Goal: Complete application form

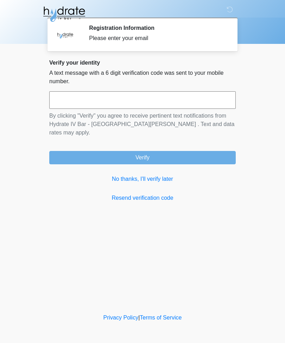
click at [163, 106] on input "text" at bounding box center [142, 100] width 186 height 18
type input "******"
click at [193, 151] on button "Verify" at bounding box center [142, 157] width 186 height 13
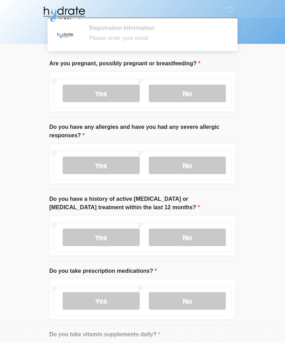
click at [166, 40] on div "Please enter your email" at bounding box center [157, 38] width 136 height 8
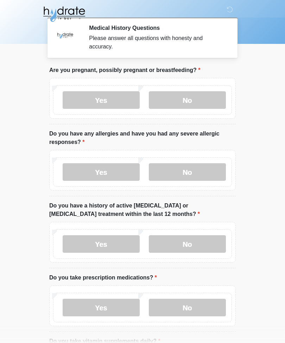
click at [208, 101] on label "No" at bounding box center [187, 100] width 77 height 18
click at [206, 240] on label "No" at bounding box center [187, 244] width 77 height 18
click at [122, 314] on label "Yes" at bounding box center [101, 308] width 77 height 18
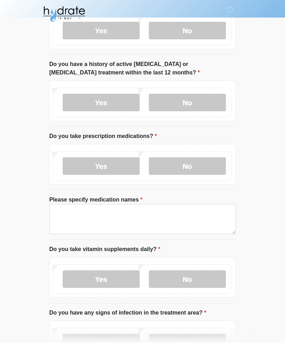
scroll to position [142, 0]
click at [200, 278] on label "No" at bounding box center [187, 280] width 77 height 18
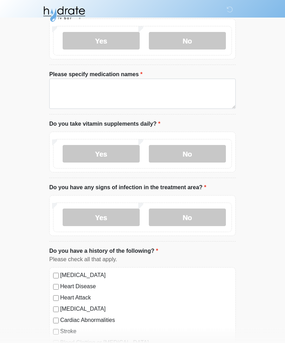
click at [208, 215] on label "No" at bounding box center [187, 218] width 77 height 18
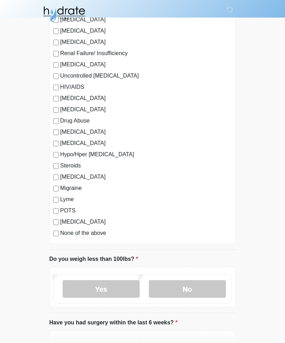
scroll to position [736, 0]
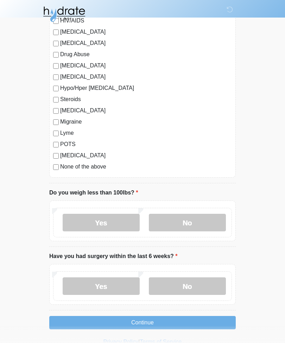
click at [200, 214] on label "No" at bounding box center [187, 223] width 77 height 18
click at [205, 286] on label "No" at bounding box center [187, 287] width 77 height 18
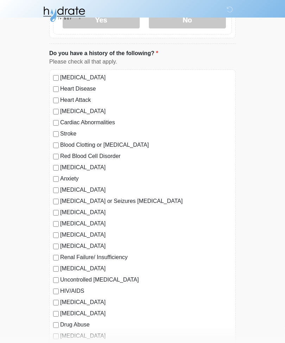
scroll to position [464, 0]
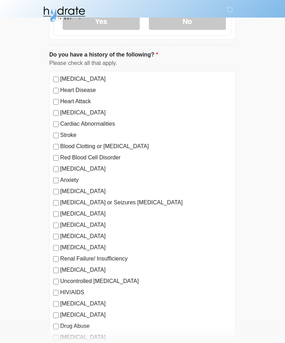
click at [70, 182] on label "Anxiety" at bounding box center [145, 180] width 171 height 8
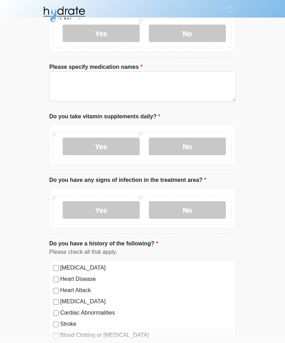
scroll to position [252, 0]
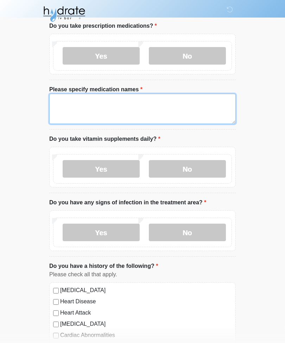
click at [103, 111] on textarea "Please specify medication names" at bounding box center [142, 109] width 186 height 30
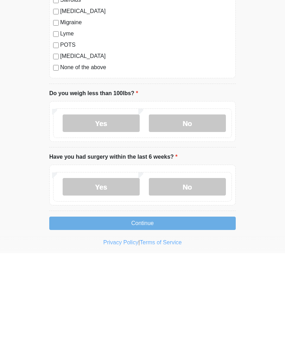
scroll to position [758, 0]
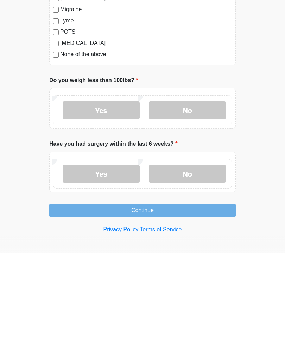
type textarea "**********"
click at [168, 294] on button "Continue" at bounding box center [142, 300] width 186 height 13
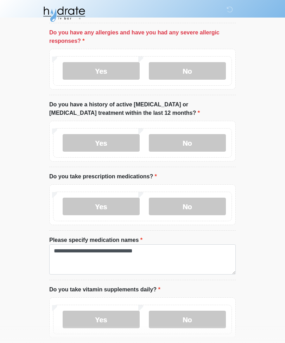
click at [178, 72] on label "No" at bounding box center [187, 71] width 77 height 18
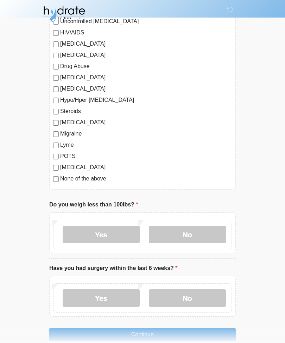
scroll to position [736, 0]
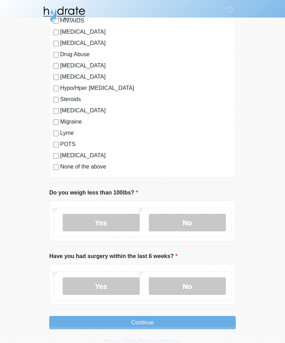
click at [210, 318] on button "Continue" at bounding box center [142, 322] width 186 height 13
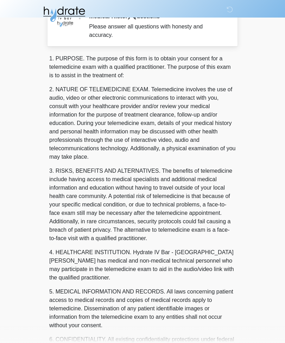
scroll to position [0, 0]
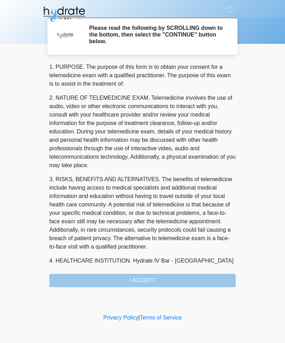
click at [209, 277] on div "1. PURPOSE. The purpose of this form is to obtain your consent for a telemedici…" at bounding box center [142, 175] width 186 height 225
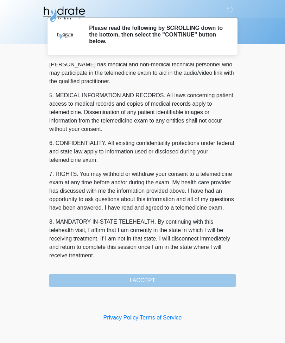
click at [166, 279] on div "1. PURPOSE. The purpose of this form is to obtain your consent for a telemedici…" at bounding box center [142, 175] width 186 height 225
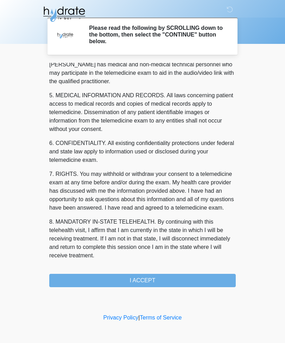
click at [161, 278] on button "I ACCEPT" at bounding box center [142, 280] width 186 height 13
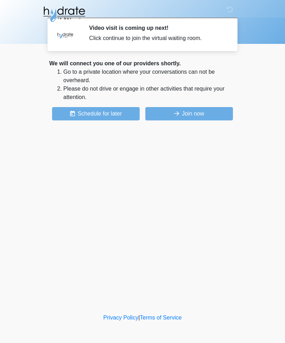
click at [192, 112] on button "Join now" at bounding box center [189, 113] width 88 height 13
